Goal: Navigation & Orientation: Find specific page/section

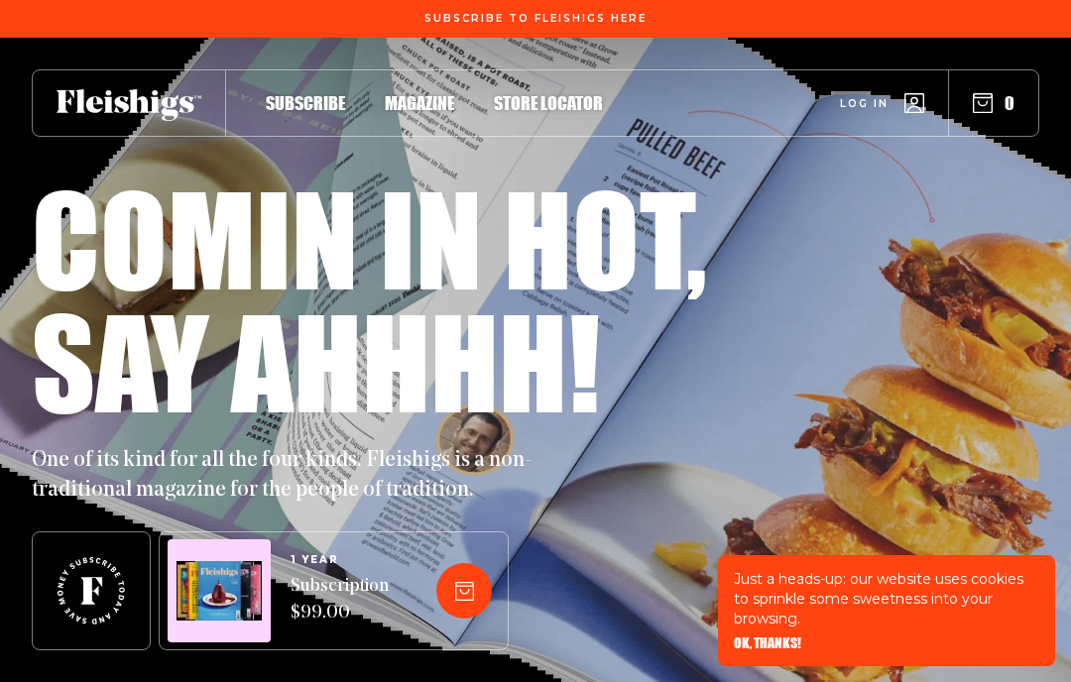
click at [419, 86] on div "Subscribe Magazine Store locator Log in 0" at bounding box center [535, 102] width 1007 height 67
click at [414, 112] on span "Magazine" at bounding box center [419, 103] width 69 height 22
click at [418, 106] on span "Magazine" at bounding box center [419, 103] width 69 height 22
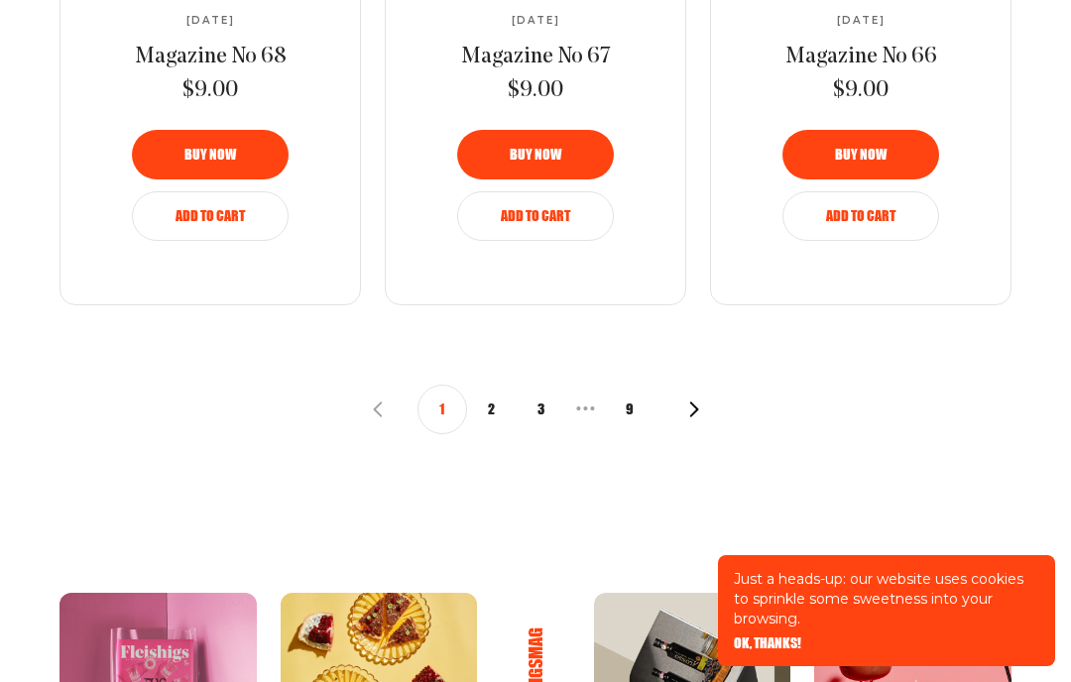
scroll to position [2414, 0]
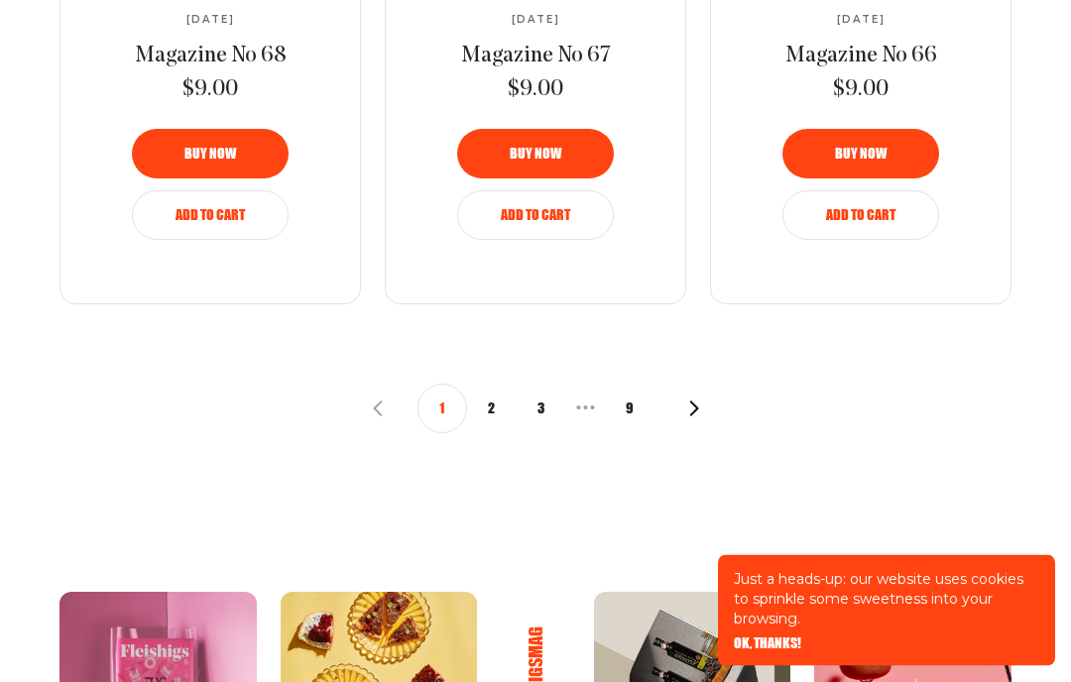
click at [685, 412] on div "1 2 3 • • • 9" at bounding box center [536, 410] width 332 height 50
click at [699, 401] on icon "button" at bounding box center [694, 409] width 16 height 16
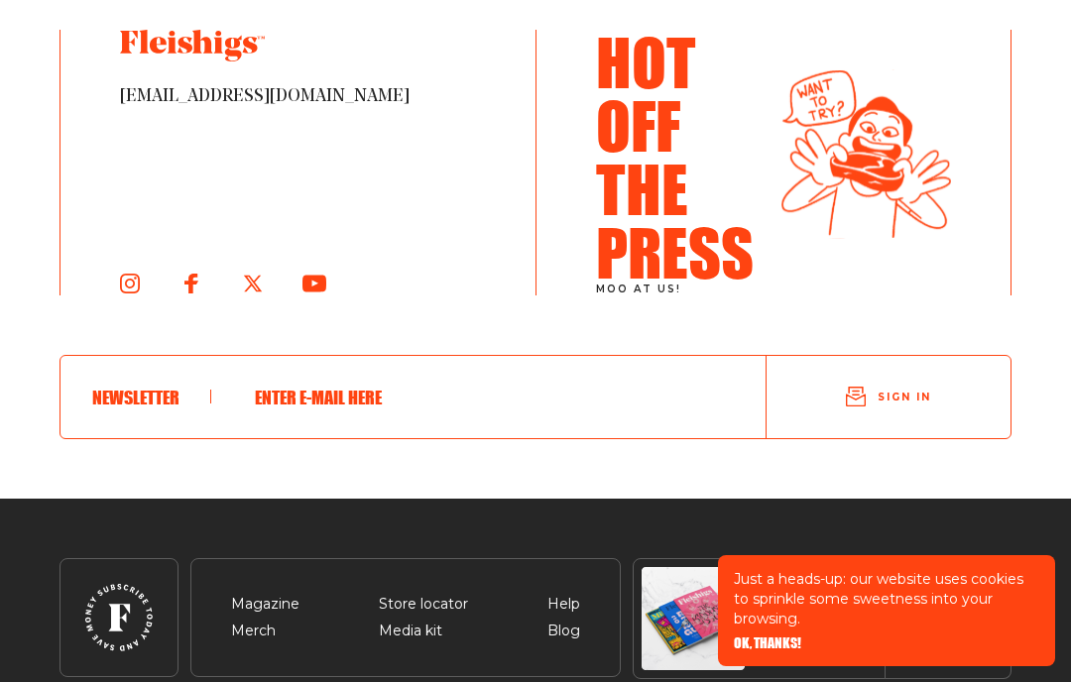
scroll to position [3348, 0]
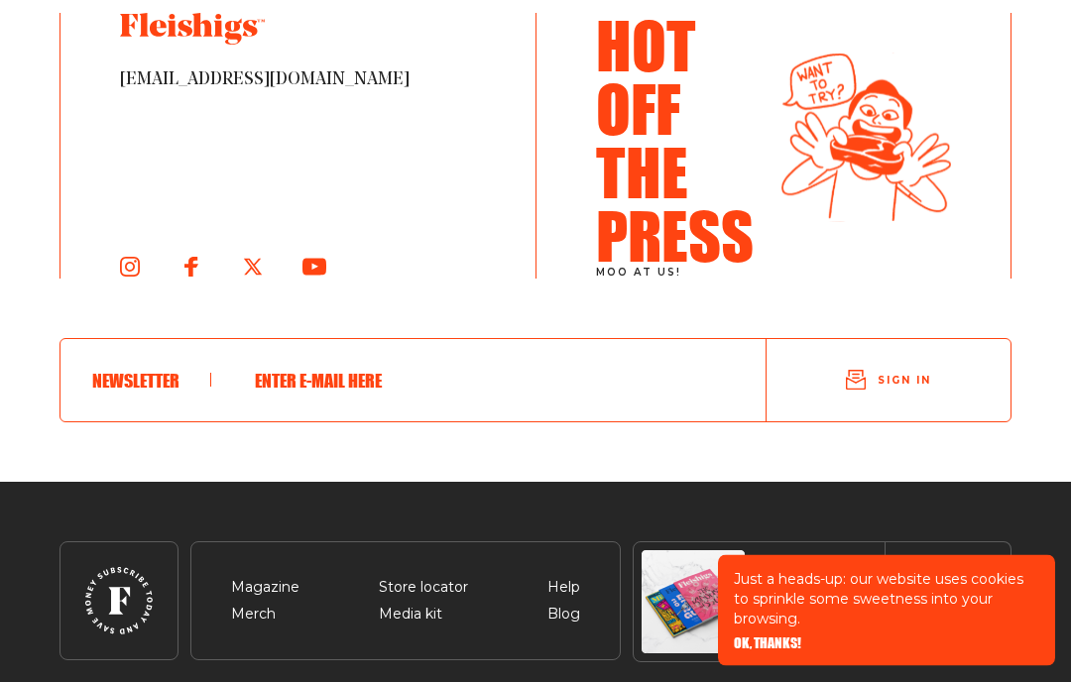
click at [145, 360] on div "Newsletter" at bounding box center [413, 381] width 706 height 83
click at [139, 374] on span at bounding box center [151, 381] width 119 height 14
click at [152, 378] on span at bounding box center [151, 381] width 119 height 14
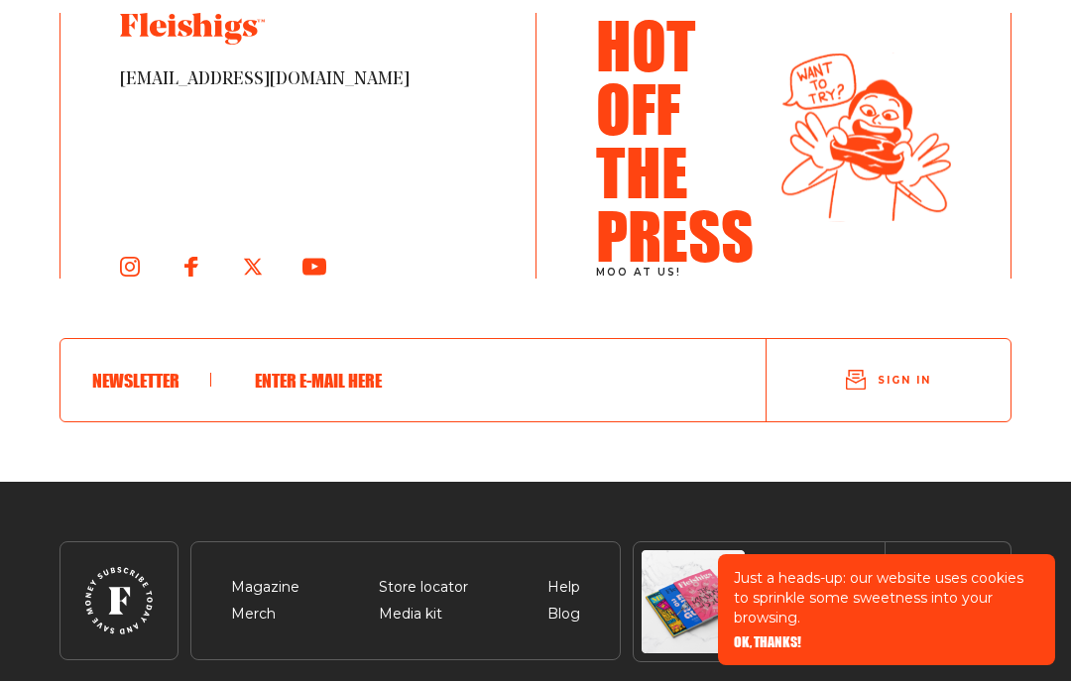
click at [338, 375] on input "text" at bounding box center [472, 382] width 459 height 52
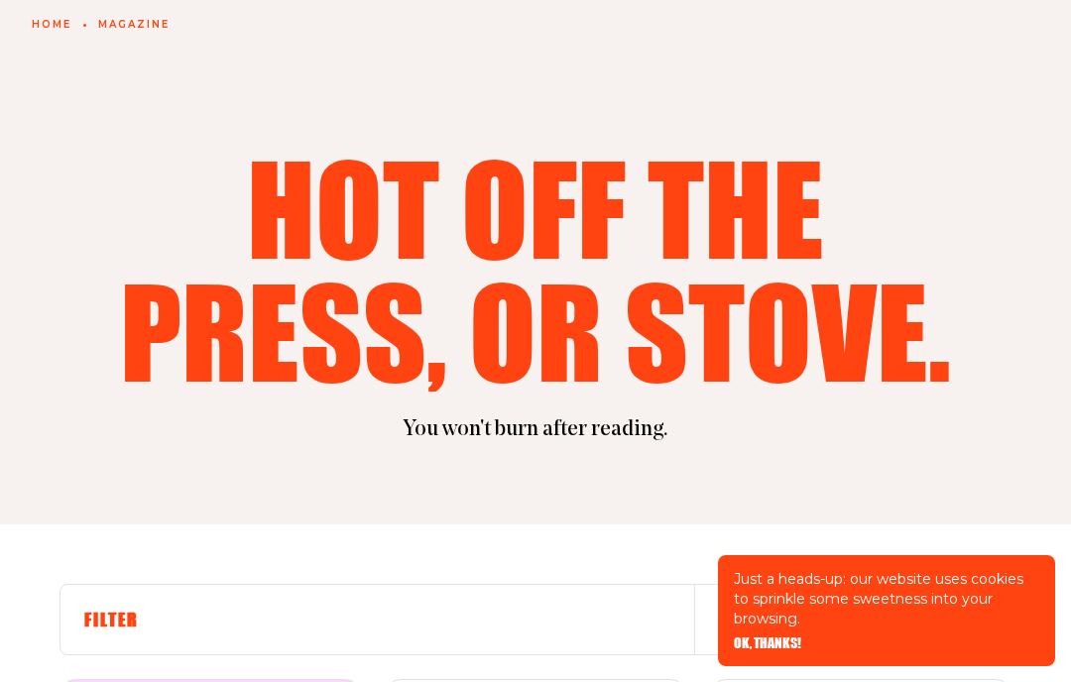
scroll to position [0, 0]
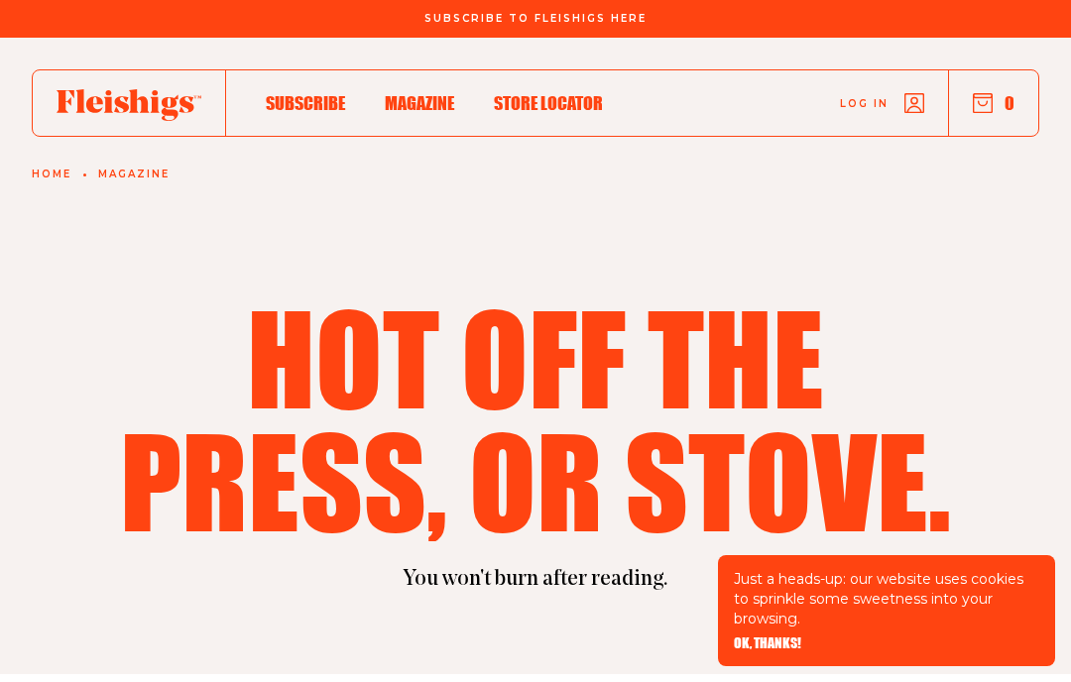
click at [568, 85] on div "Subscribe Magazine Store locator Log in 0" at bounding box center [535, 102] width 1007 height 67
click at [556, 99] on span "Store locator" at bounding box center [548, 103] width 109 height 22
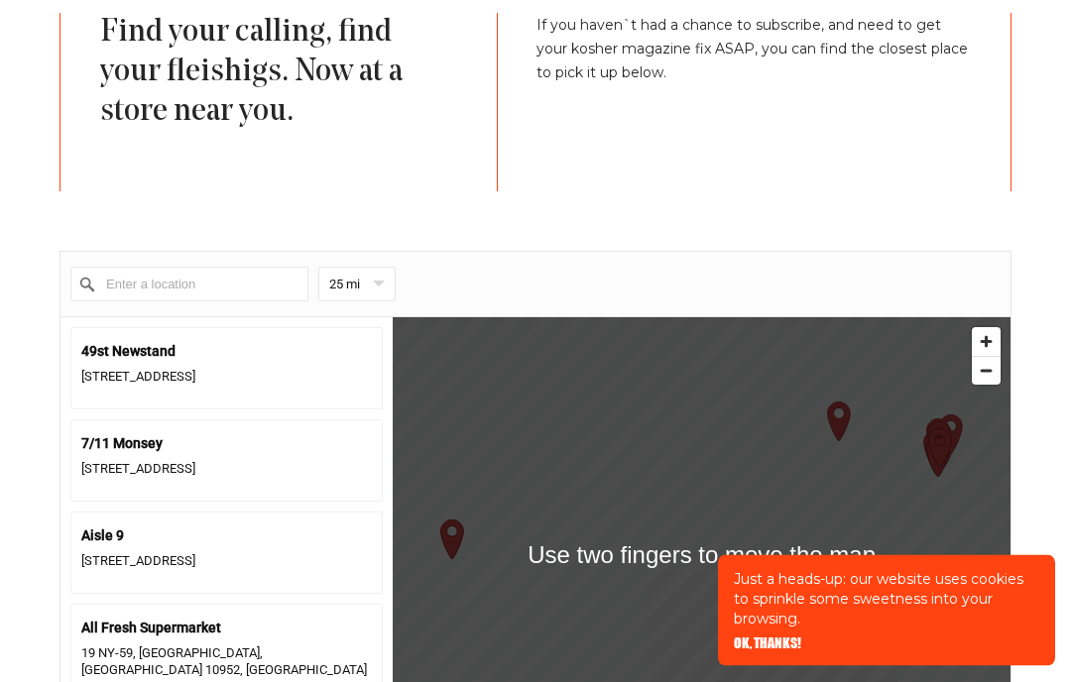
scroll to position [658, 0]
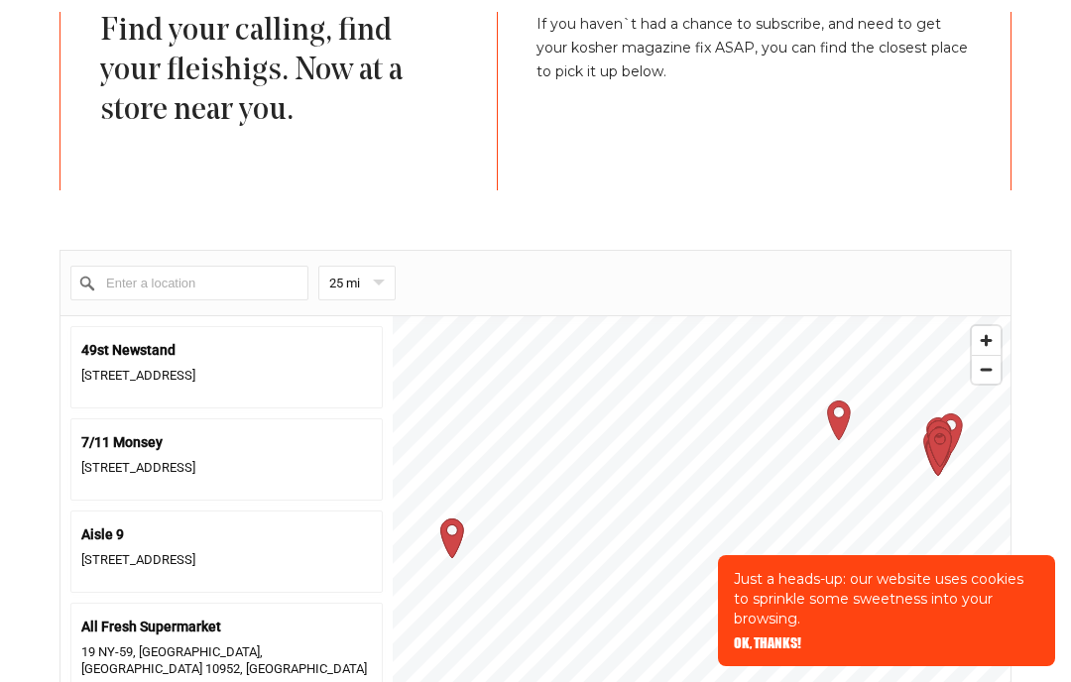
click at [128, 289] on input "Enter a location" at bounding box center [189, 283] width 238 height 35
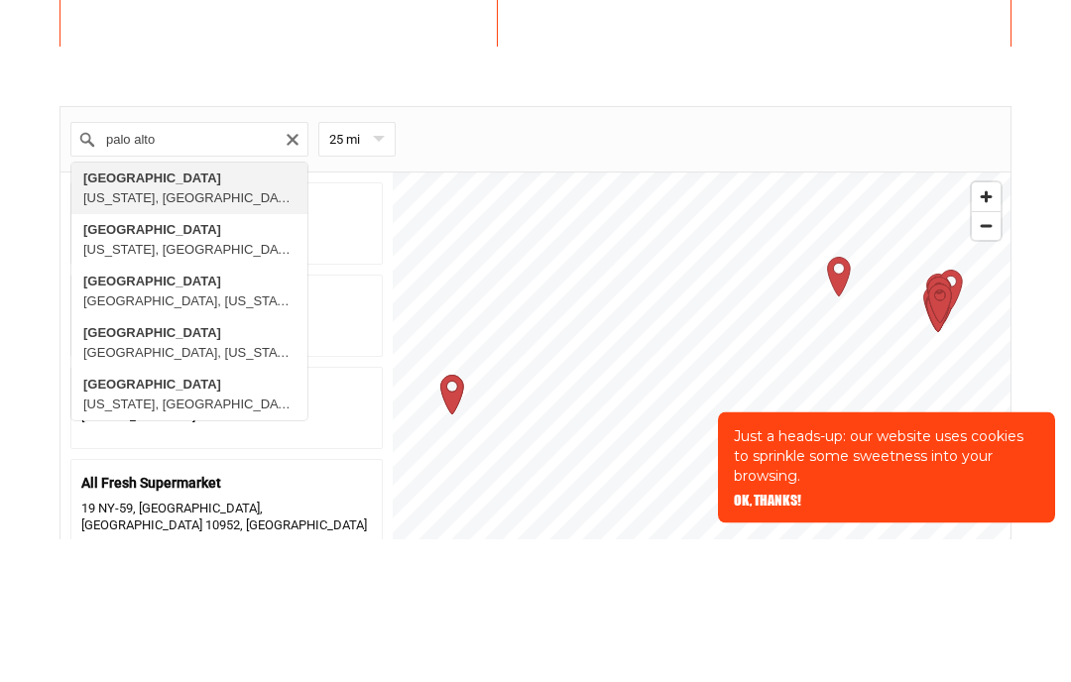
type input "[GEOGRAPHIC_DATA], [US_STATE], [GEOGRAPHIC_DATA]"
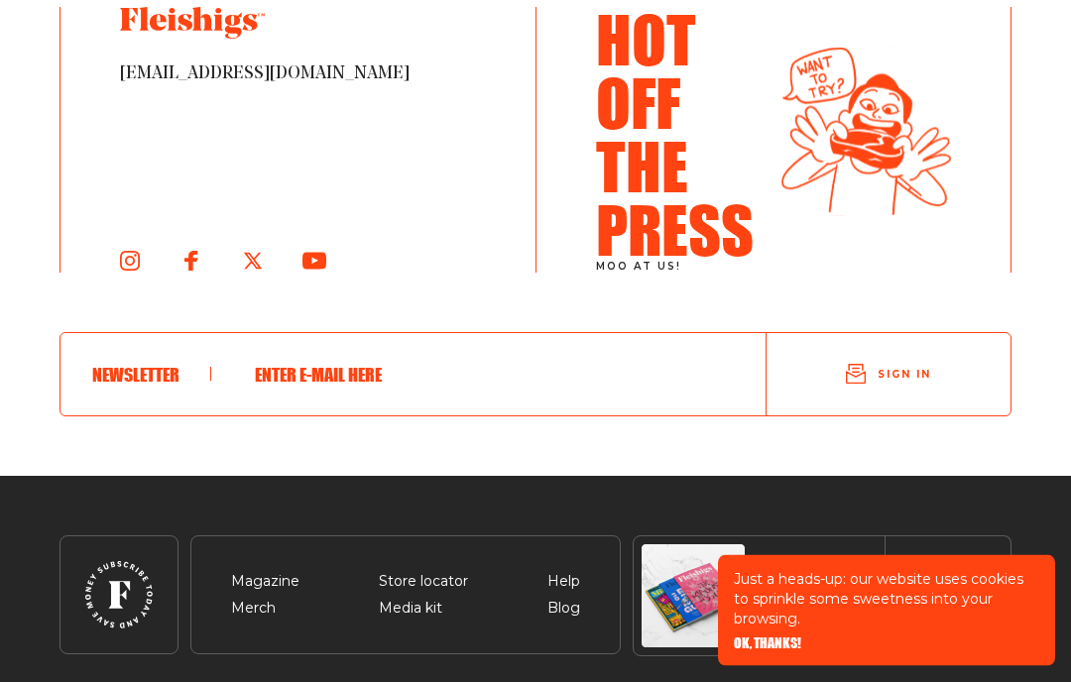
scroll to position [1960, 0]
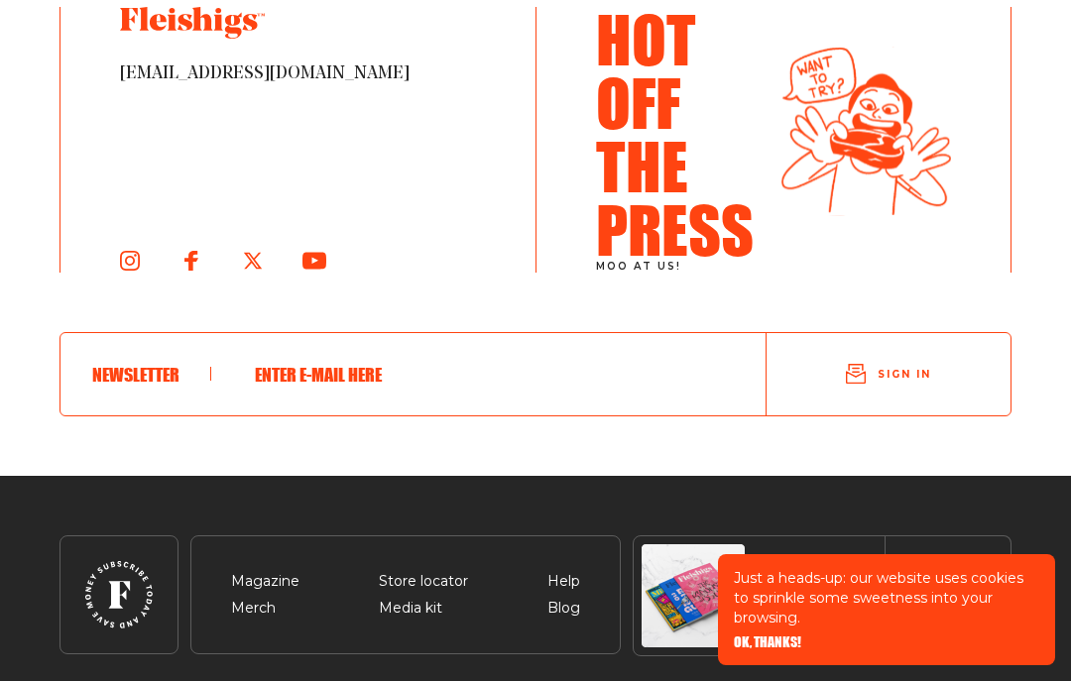
click at [259, 584] on span "Magazine" at bounding box center [265, 583] width 68 height 24
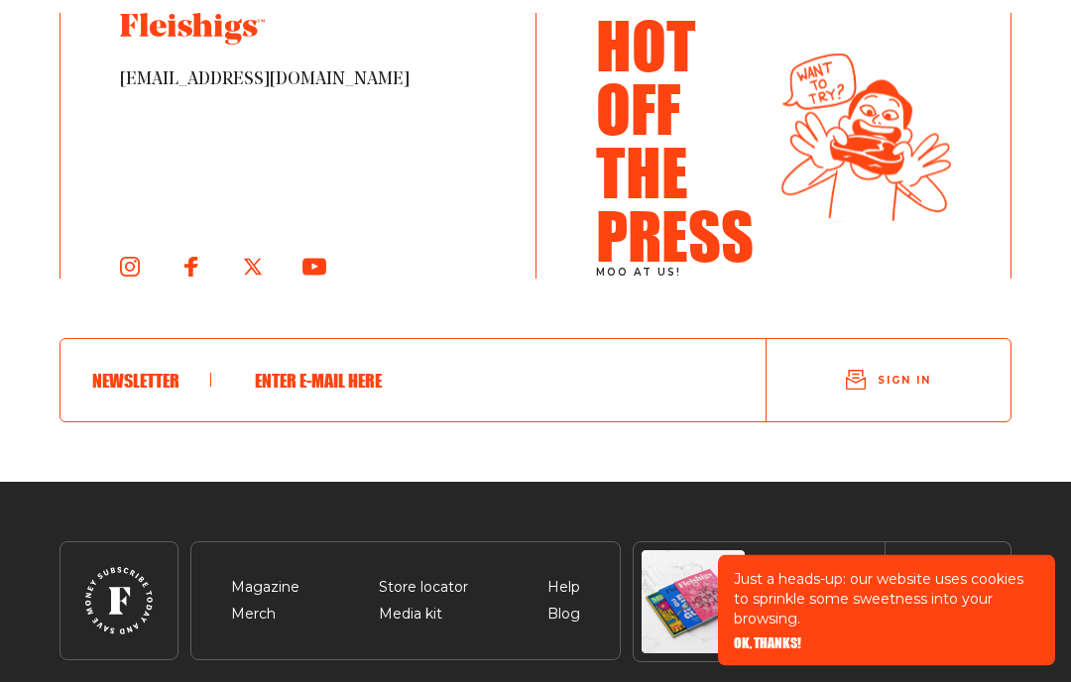
scroll to position [3348, 0]
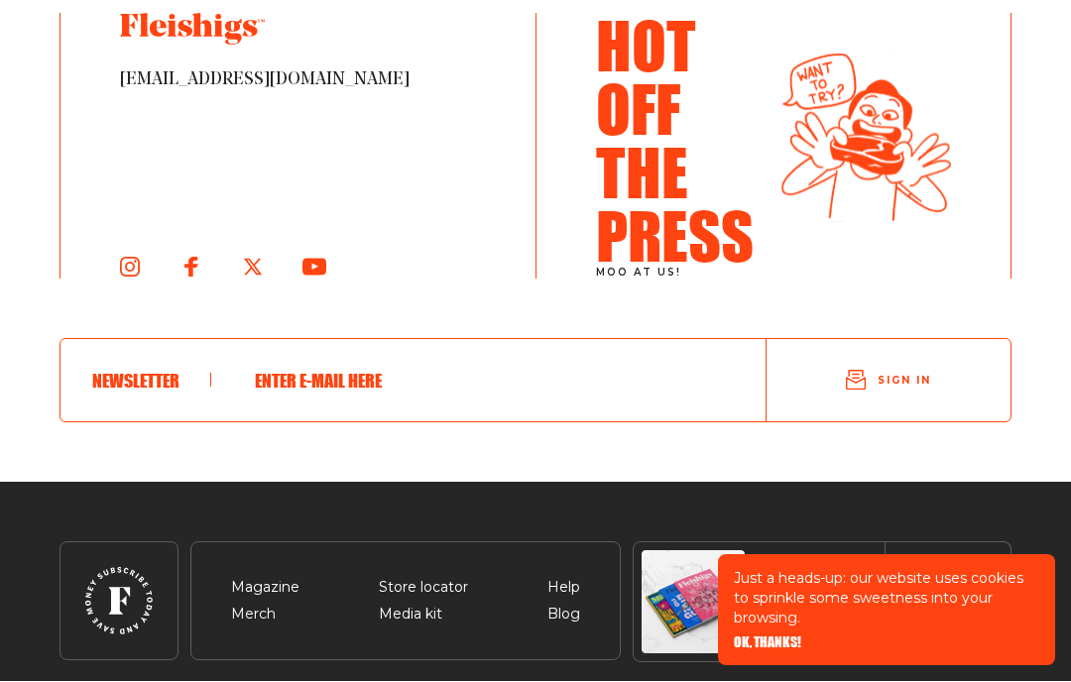
click at [567, 621] on span "Blog" at bounding box center [563, 616] width 33 height 24
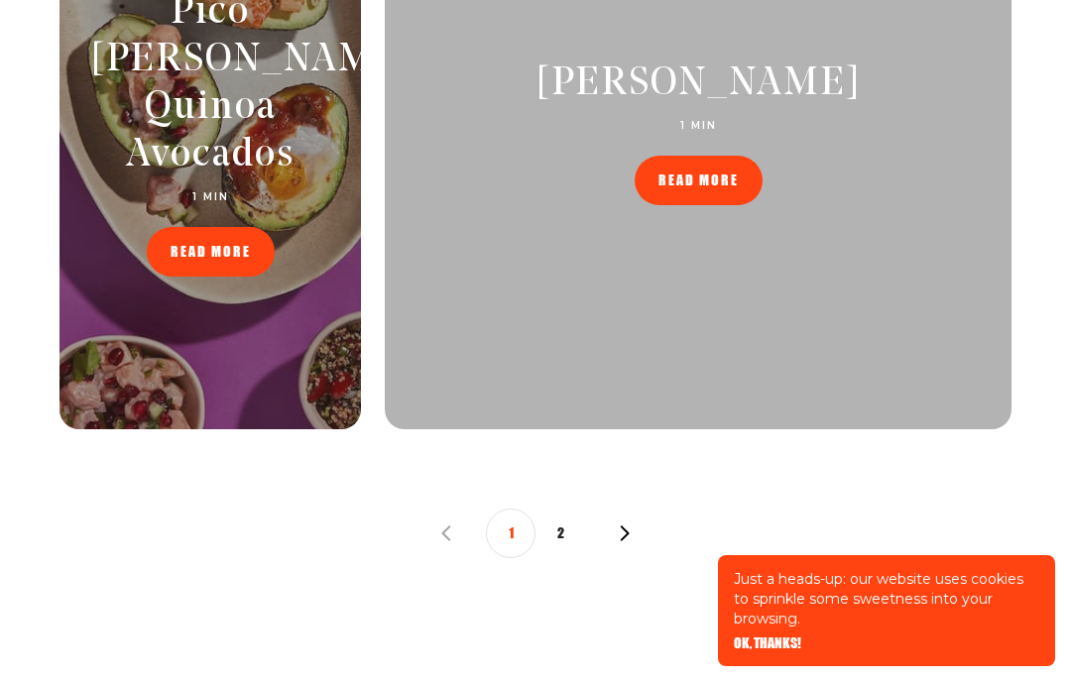
scroll to position [2002, 0]
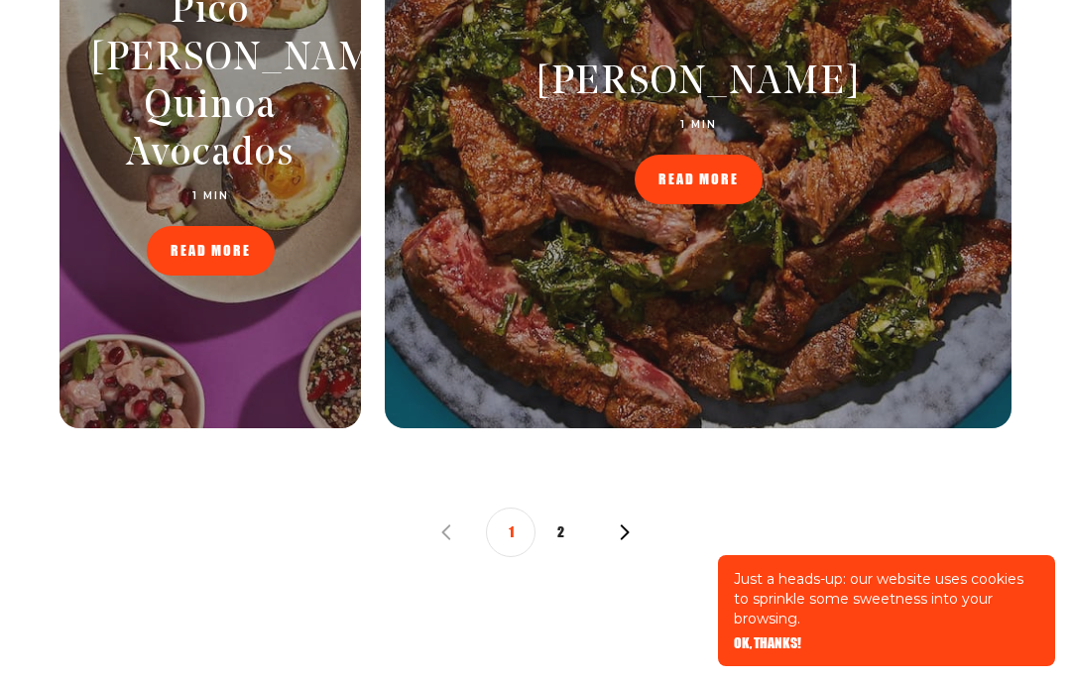
click at [625, 532] on icon "button" at bounding box center [625, 532] width 16 height 16
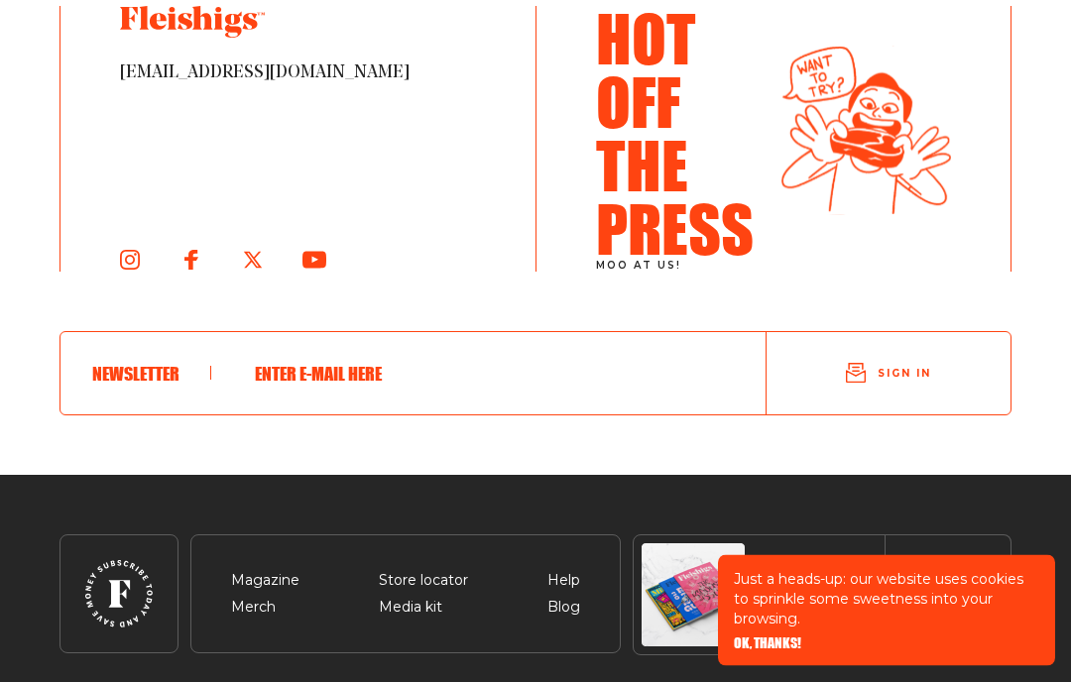
scroll to position [3146, 0]
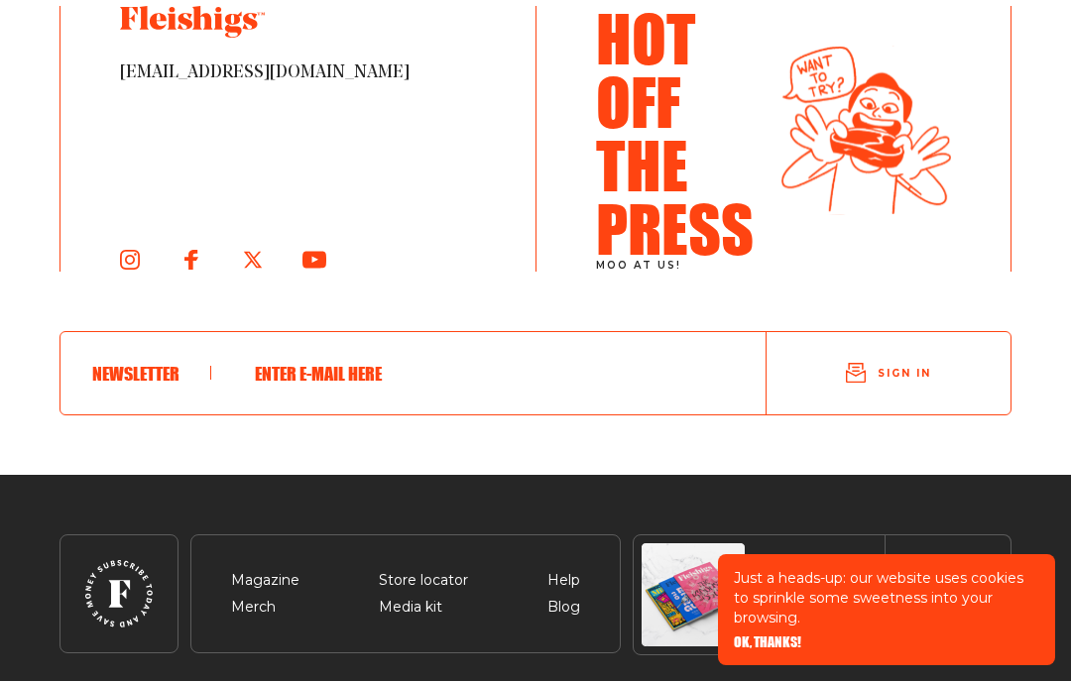
click at [567, 587] on span "Help" at bounding box center [563, 582] width 33 height 24
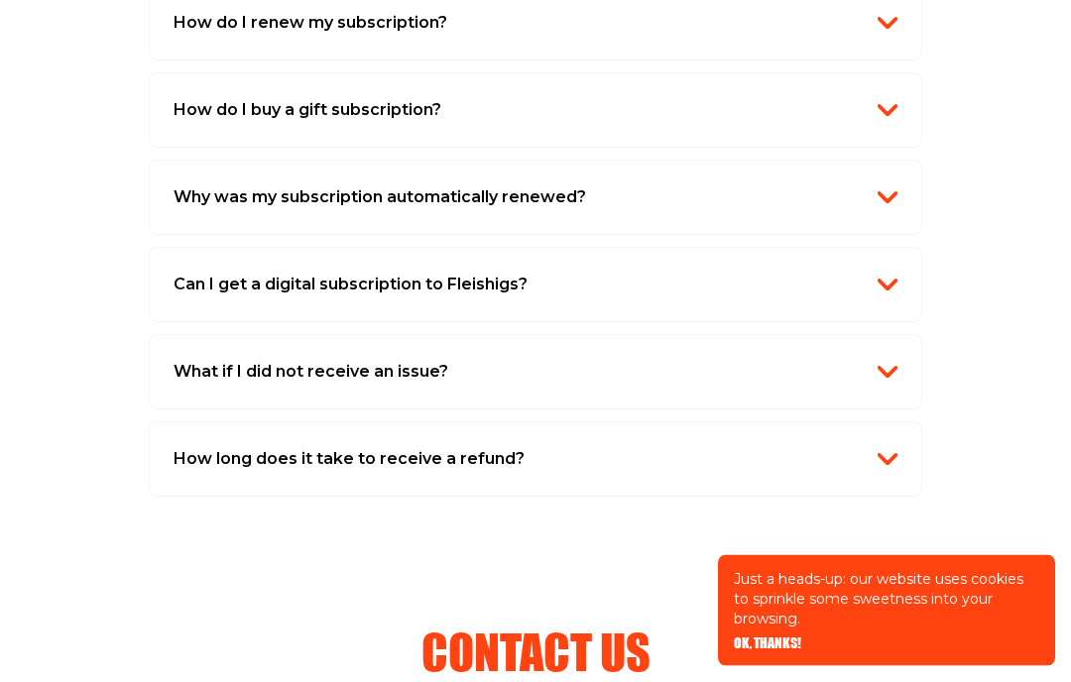
scroll to position [2002, 0]
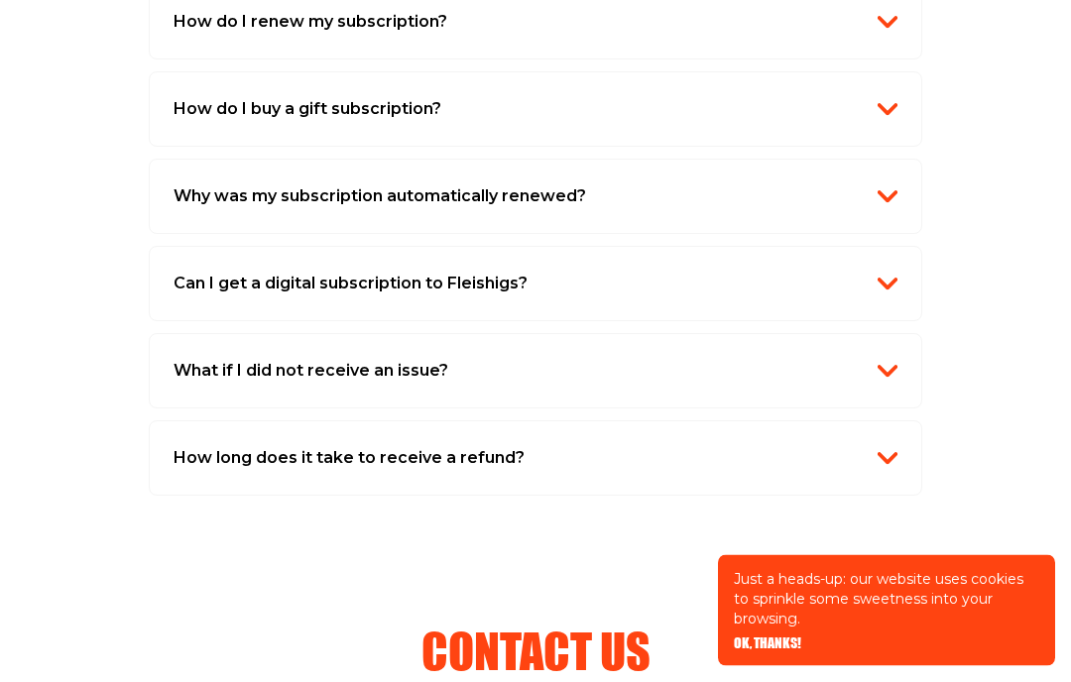
click at [873, 297] on div "Can I get a digital subscription to Fleishigs? At the moment we only offer hard…" at bounding box center [535, 284] width 773 height 75
click at [877, 280] on img "button" at bounding box center [887, 284] width 20 height 20
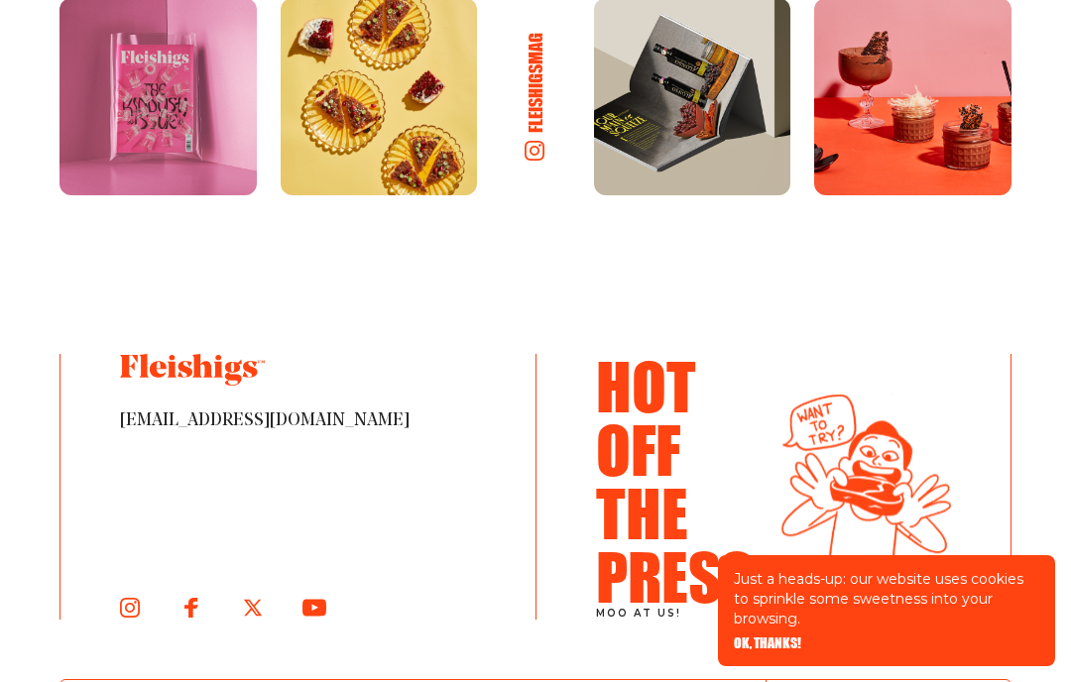
scroll to position [3388, 0]
